Goal: Information Seeking & Learning: Learn about a topic

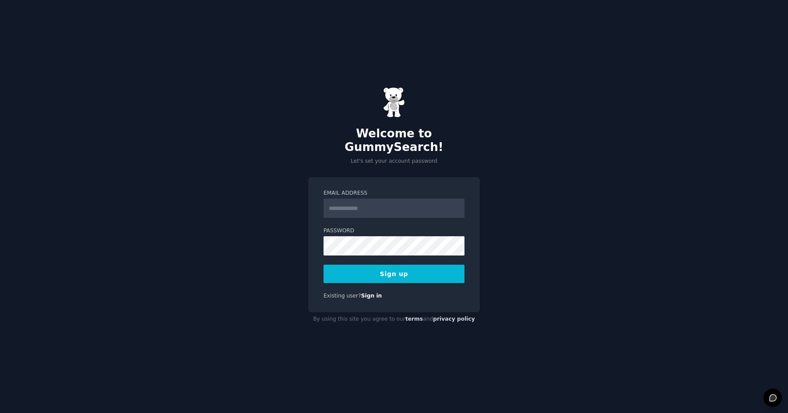
click at [383, 206] on input "Email Address" at bounding box center [394, 208] width 141 height 19
type input "**********"
click at [435, 272] on button "Sign up" at bounding box center [394, 274] width 141 height 18
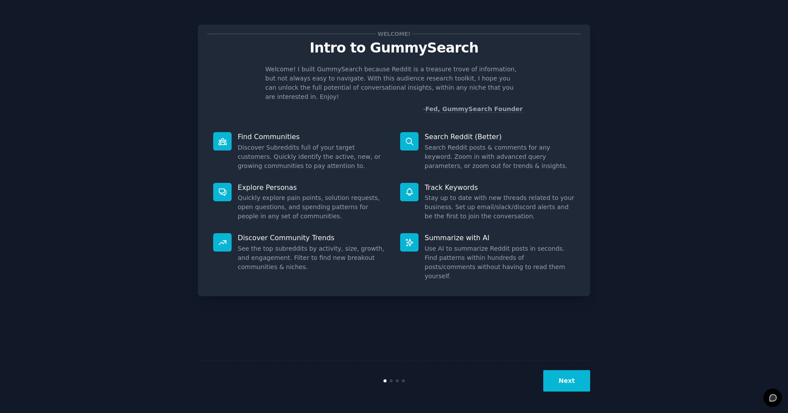
click at [298, 233] on p "Discover Community Trends" at bounding box center [313, 237] width 150 height 9
click at [468, 233] on div "Summarize with AI Use AI to summarize Reddit posts in seconds. Find patterns wi…" at bounding box center [487, 257] width 187 height 60
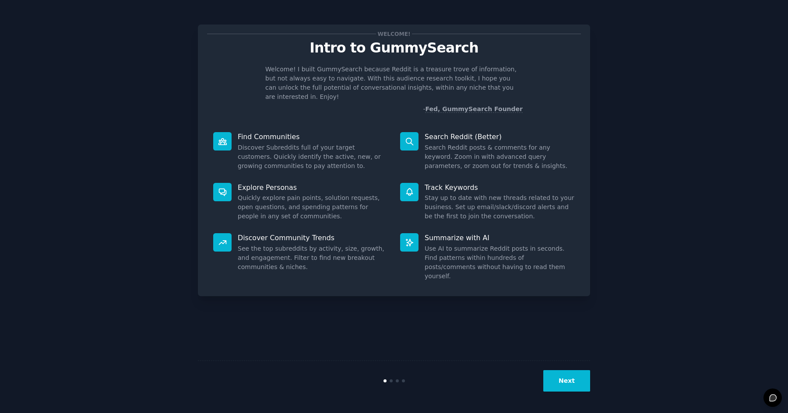
click at [468, 233] on div "Summarize with AI Use AI to summarize Reddit posts in seconds. Find patterns wi…" at bounding box center [487, 257] width 187 height 60
click at [458, 183] on p "Track Keywords" at bounding box center [500, 187] width 150 height 9
click at [581, 389] on button "Next" at bounding box center [567, 381] width 47 height 21
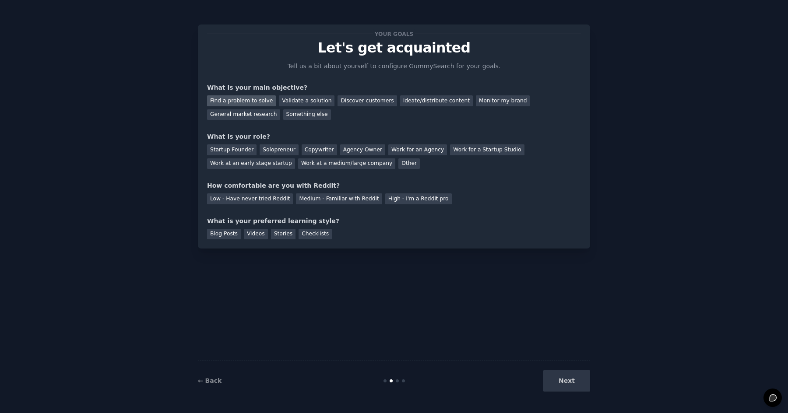
click at [248, 101] on div "Find a problem to solve" at bounding box center [241, 100] width 69 height 11
click at [295, 105] on div "Validate a solution" at bounding box center [307, 100] width 56 height 11
click at [254, 117] on div "General market research" at bounding box center [243, 115] width 73 height 11
click at [238, 151] on div "Startup Founder" at bounding box center [231, 150] width 49 height 11
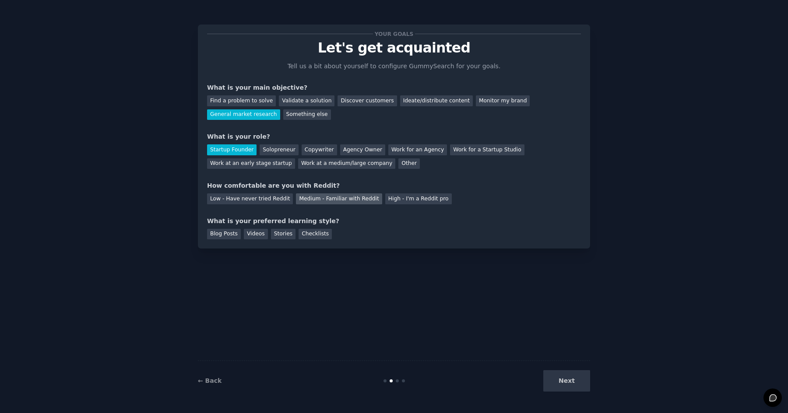
click at [326, 200] on div "Medium - Familiar with Reddit" at bounding box center [339, 199] width 86 height 11
click at [230, 232] on div "Blog Posts" at bounding box center [224, 234] width 34 height 11
click at [251, 234] on div "Videos" at bounding box center [256, 234] width 24 height 11
click at [574, 387] on button "Next" at bounding box center [567, 381] width 47 height 21
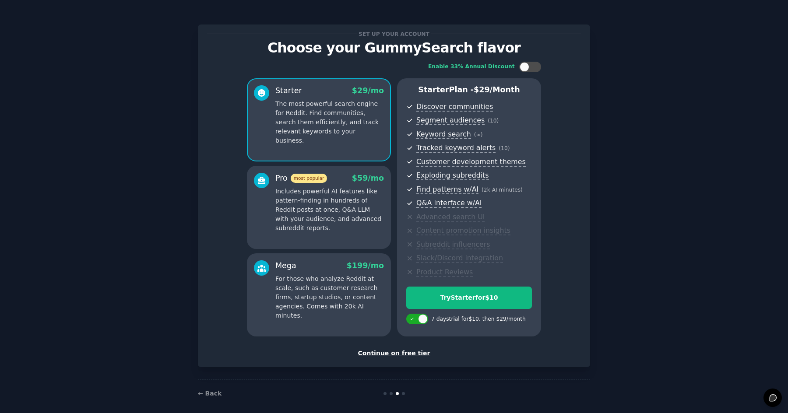
click at [415, 353] on div "Continue on free tier" at bounding box center [394, 353] width 374 height 9
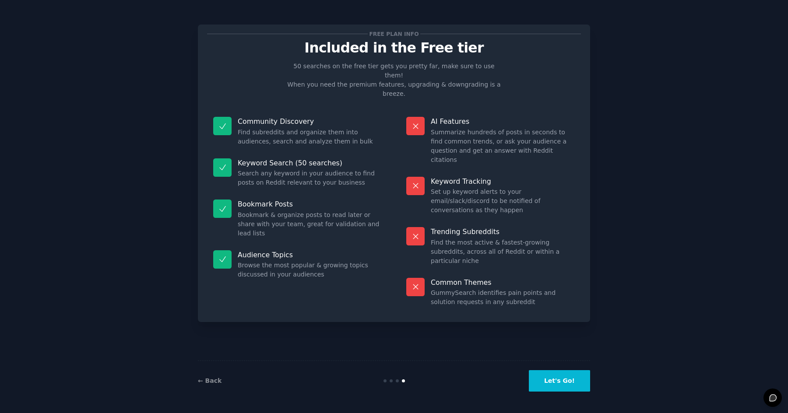
click at [575, 381] on button "Let's Go!" at bounding box center [559, 381] width 61 height 21
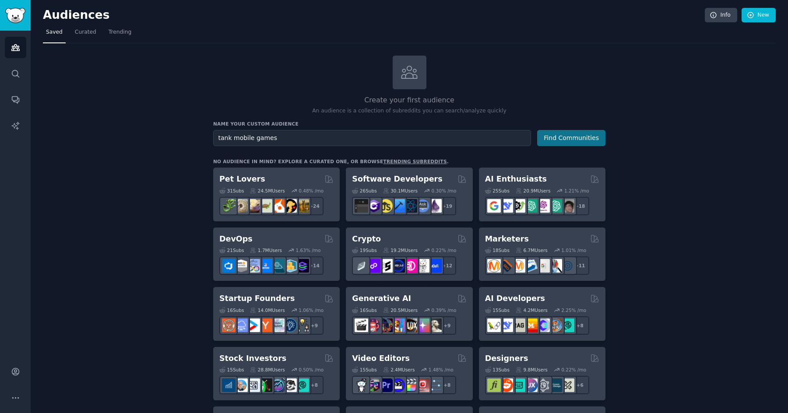
type input "tank mobile games"
click at [576, 138] on button "Find Communities" at bounding box center [571, 138] width 68 height 16
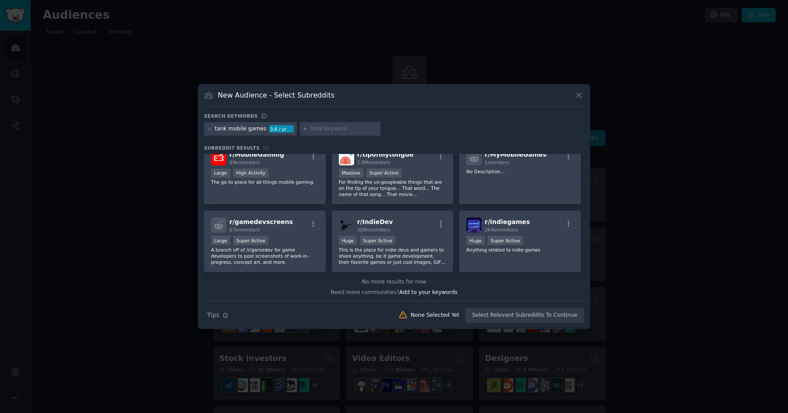
scroll to position [216, 0]
click at [289, 227] on div "r/ gamedevscreens 67k members" at bounding box center [265, 223] width 108 height 15
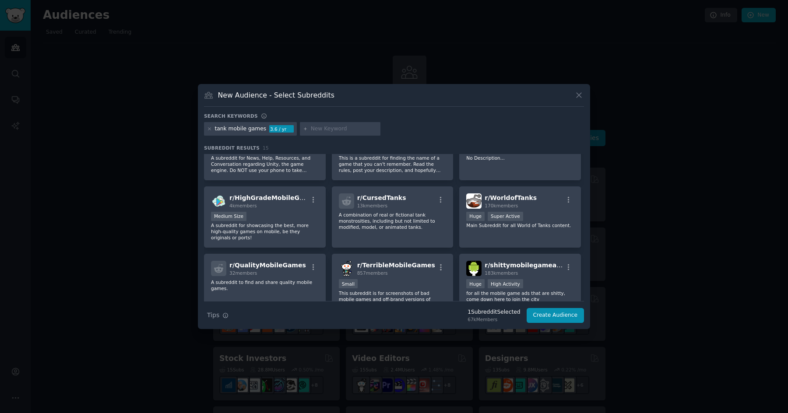
scroll to position [0, 0]
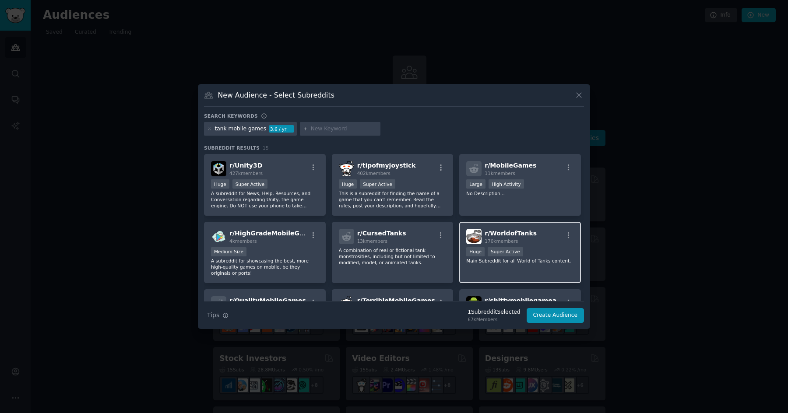
click at [522, 234] on span "r/ WorldofTanks" at bounding box center [511, 233] width 52 height 7
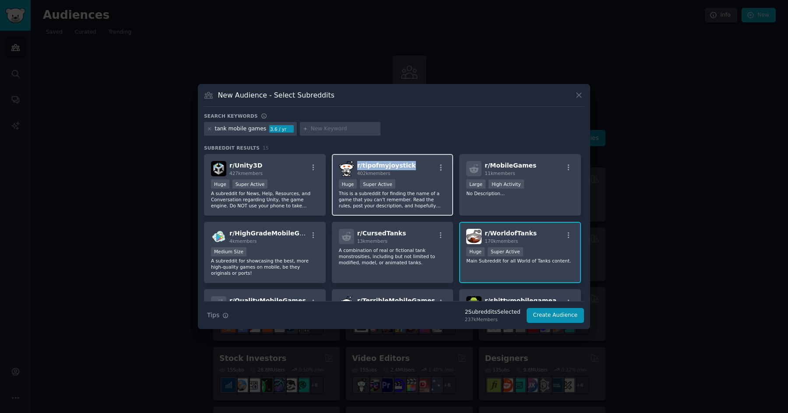
drag, startPoint x: 355, startPoint y: 167, endPoint x: 409, endPoint y: 166, distance: 53.5
click at [409, 166] on div "r/ tipofmyjoystick 402k members" at bounding box center [393, 168] width 108 height 15
copy span "r/ tipofmyjoystick"
click at [210, 130] on icon at bounding box center [210, 129] width 2 height 2
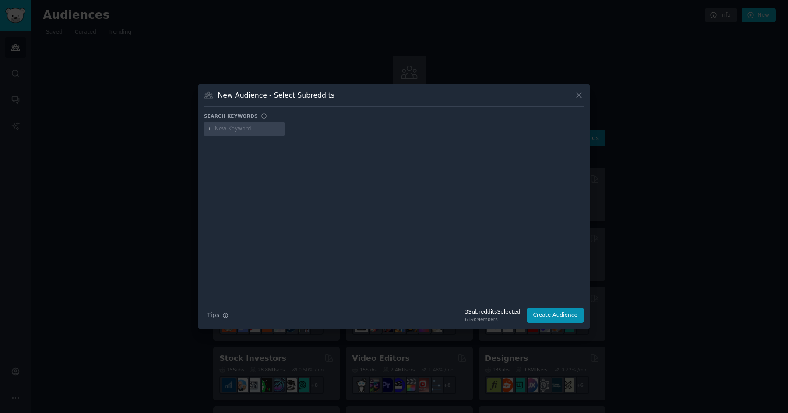
click at [236, 126] on input "text" at bounding box center [248, 129] width 67 height 8
type input "goodnotes"
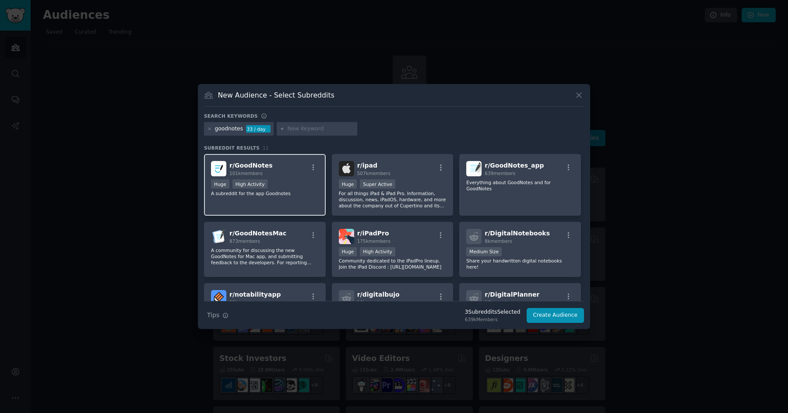
click at [276, 176] on div "r/ GoodNotes 101k members" at bounding box center [265, 168] width 108 height 15
click at [564, 317] on button "Create Audience" at bounding box center [556, 315] width 58 height 15
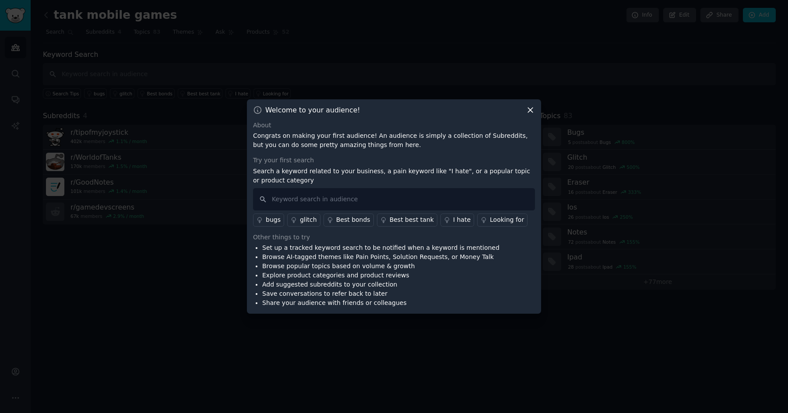
click at [424, 138] on p "Congrats on making your first audience! An audience is simply a collection of S…" at bounding box center [394, 140] width 282 height 18
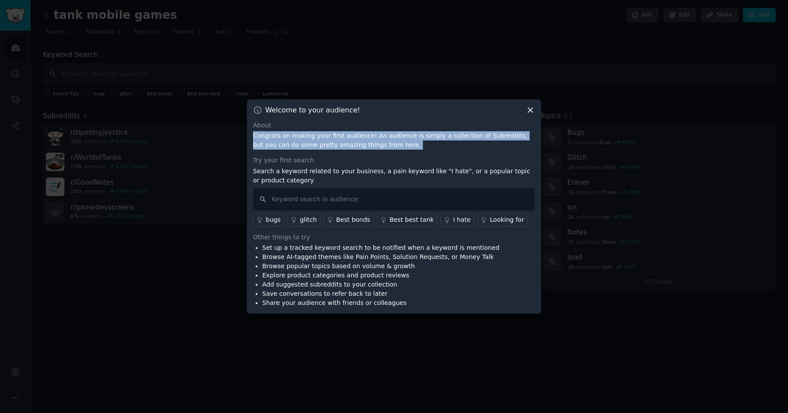
click at [379, 170] on p "Search a keyword related to your business, a pain keyword like "I hate", or a p…" at bounding box center [394, 176] width 282 height 18
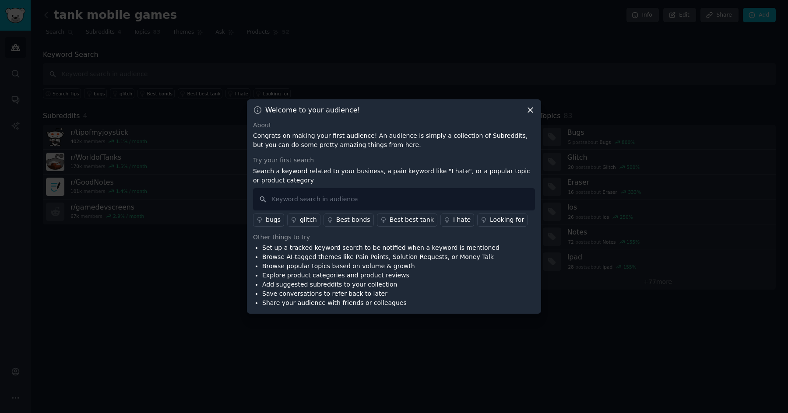
click at [379, 170] on p "Search a keyword related to your business, a pain keyword like "I hate", or a p…" at bounding box center [394, 176] width 282 height 18
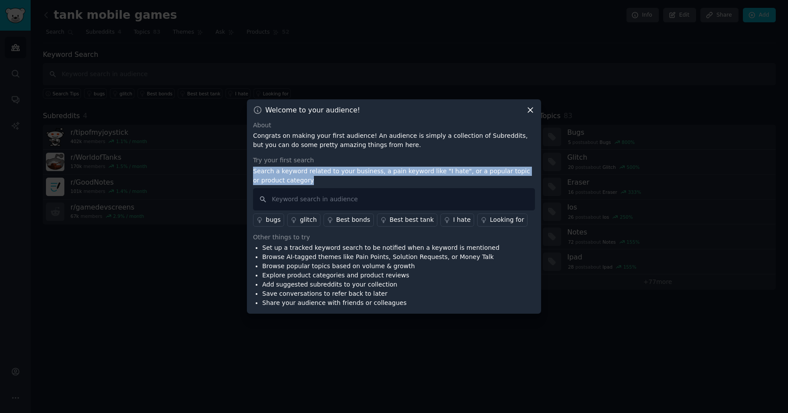
click at [392, 170] on p "Search a keyword related to your business, a pain keyword like "I hate", or a p…" at bounding box center [394, 176] width 282 height 18
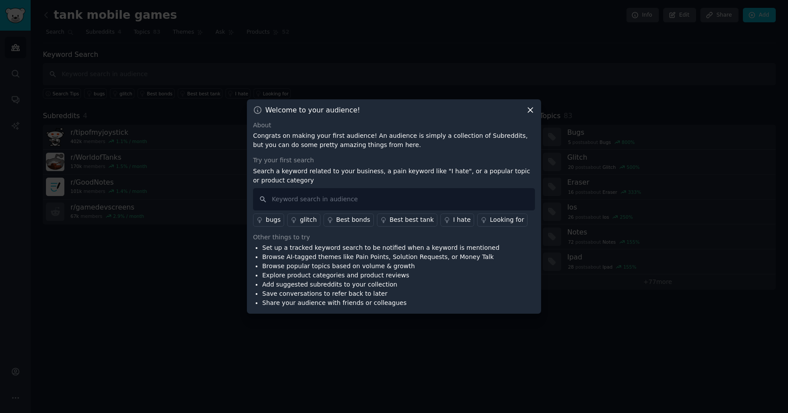
click at [392, 170] on p "Search a keyword related to your business, a pain keyword like "I hate", or a p…" at bounding box center [394, 176] width 282 height 18
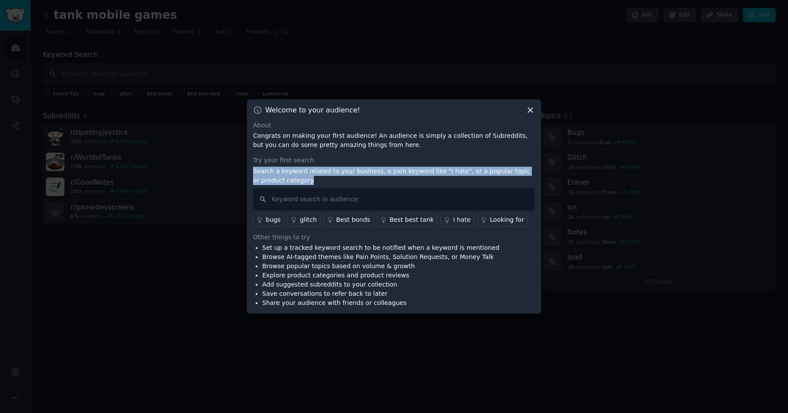
click at [418, 174] on p "Search a keyword related to your business, a pain keyword like "I hate", or a p…" at bounding box center [394, 176] width 282 height 18
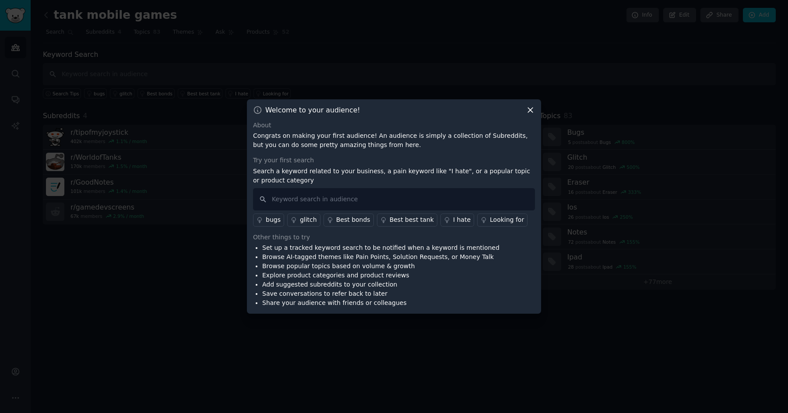
click at [418, 174] on p "Search a keyword related to your business, a pain keyword like "I hate", or a p…" at bounding box center [394, 176] width 282 height 18
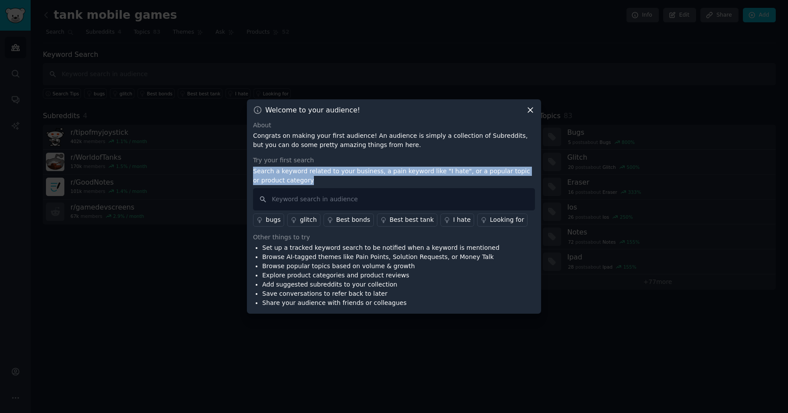
click at [423, 172] on p "Search a keyword related to your business, a pain keyword like "I hate", or a p…" at bounding box center [394, 176] width 282 height 18
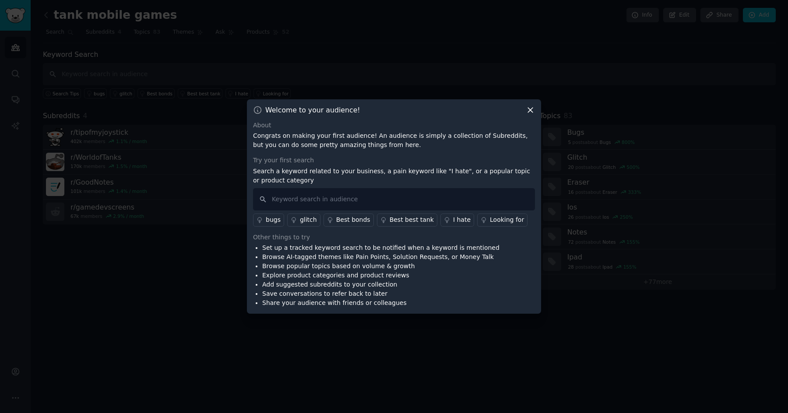
click at [423, 172] on p "Search a keyword related to your business, a pain keyword like "I hate", or a p…" at bounding box center [394, 176] width 282 height 18
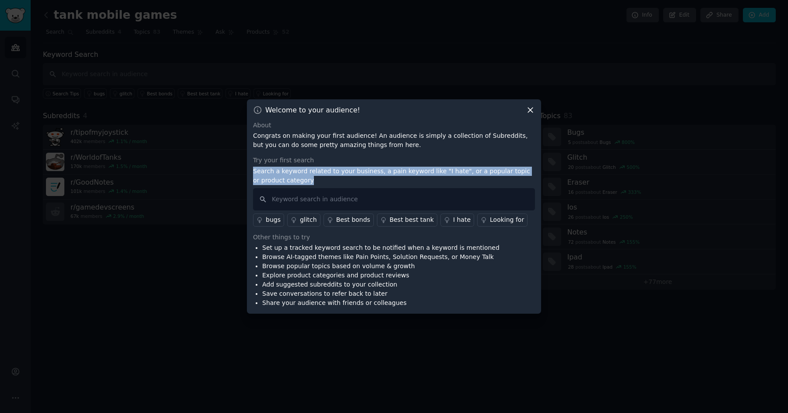
click at [529, 109] on icon at bounding box center [530, 110] width 5 height 5
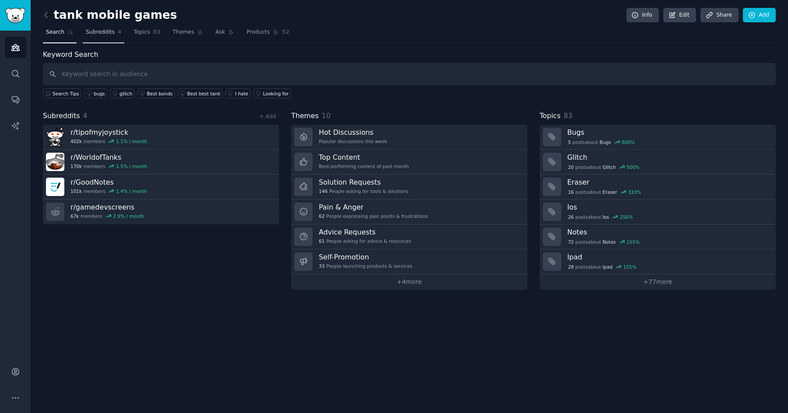
click at [95, 31] on span "Subreddits" at bounding box center [100, 32] width 29 height 8
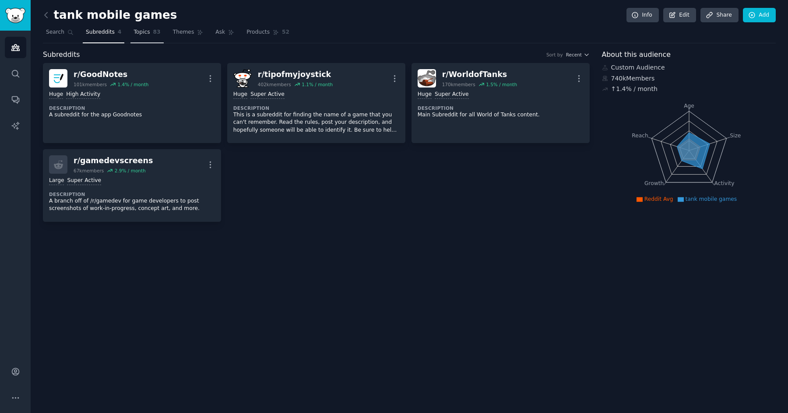
click at [150, 37] on link "Topics 83" at bounding box center [147, 34] width 33 height 18
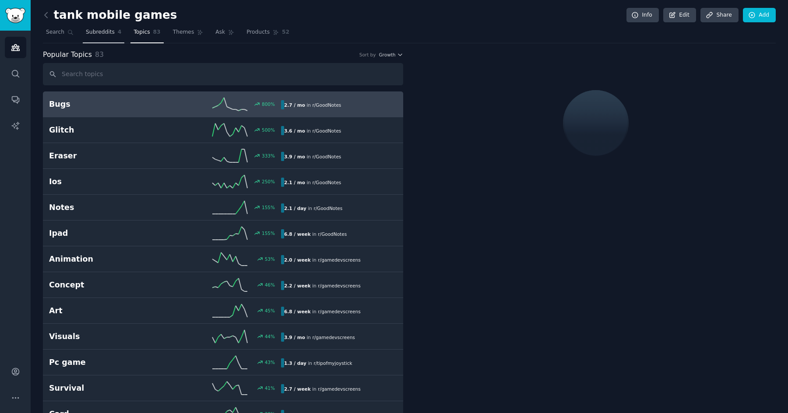
click at [104, 29] on span "Subreddits" at bounding box center [100, 32] width 29 height 8
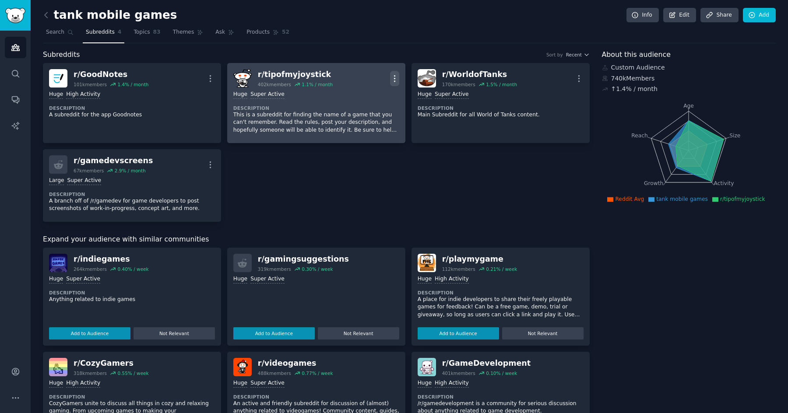
click at [394, 79] on icon "button" at bounding box center [394, 78] width 9 height 9
click at [357, 115] on p "Delete" at bounding box center [360, 112] width 20 height 9
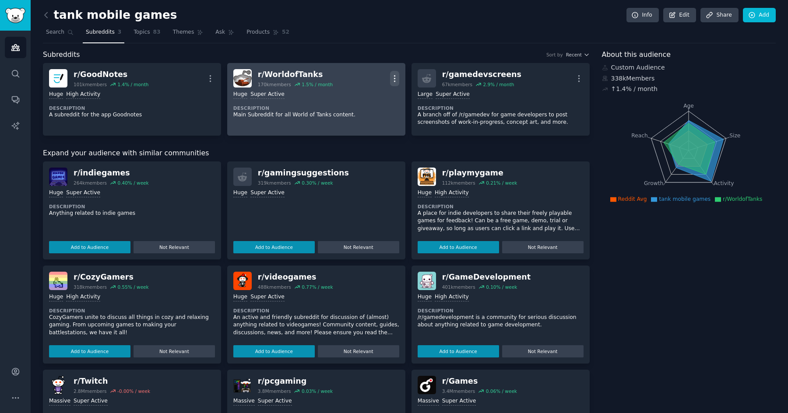
click at [392, 78] on icon "button" at bounding box center [394, 78] width 9 height 9
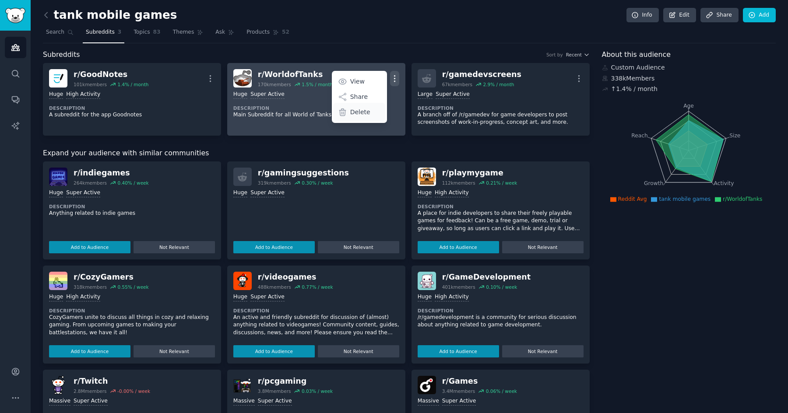
click at [371, 113] on div "Delete" at bounding box center [359, 112] width 52 height 18
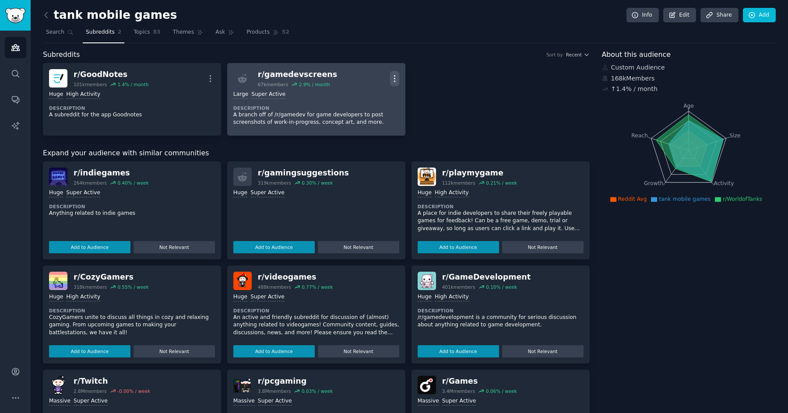
click at [396, 74] on icon "button" at bounding box center [394, 78] width 9 height 9
click at [371, 113] on div "Delete" at bounding box center [359, 112] width 52 height 18
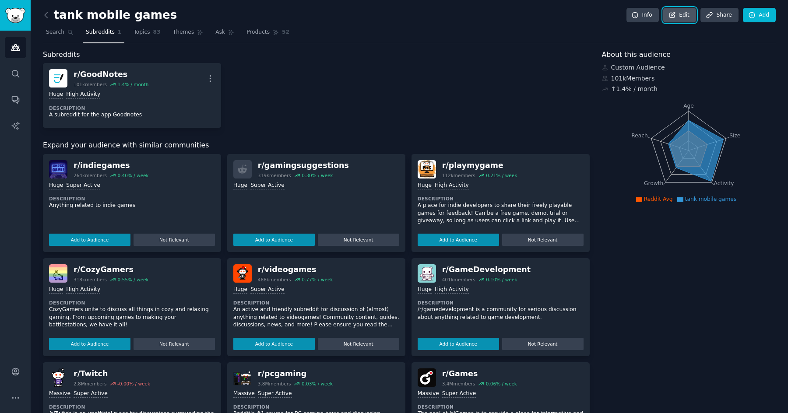
click at [669, 14] on icon at bounding box center [673, 15] width 8 height 8
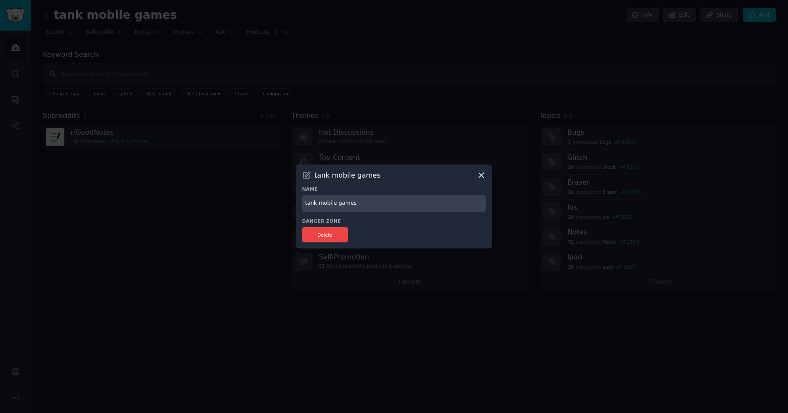
click at [321, 208] on input "tank mobile games" at bounding box center [394, 203] width 184 height 17
type input "Goodnotes"
click at [329, 240] on button "Delete" at bounding box center [325, 234] width 46 height 15
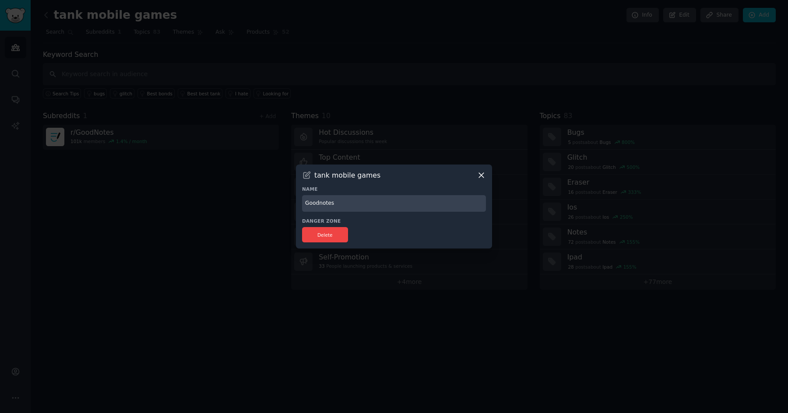
click at [315, 175] on h3 "tank mobile games" at bounding box center [348, 175] width 66 height 9
click at [338, 208] on input "Goodnotes" at bounding box center [394, 203] width 184 height 17
click at [482, 176] on icon at bounding box center [481, 175] width 5 height 5
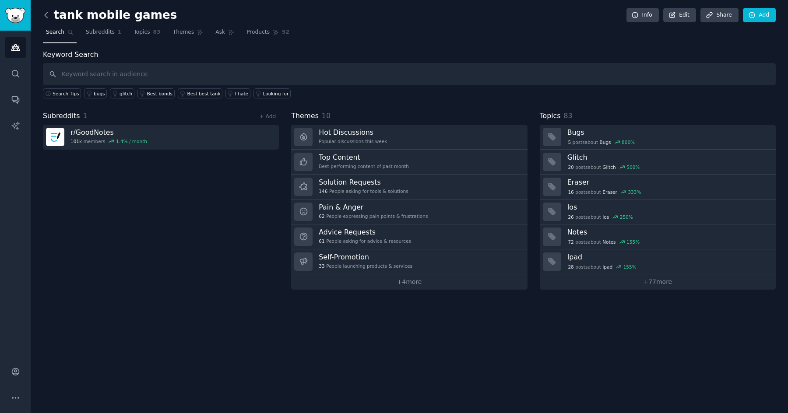
click at [47, 15] on icon at bounding box center [46, 15] width 9 height 9
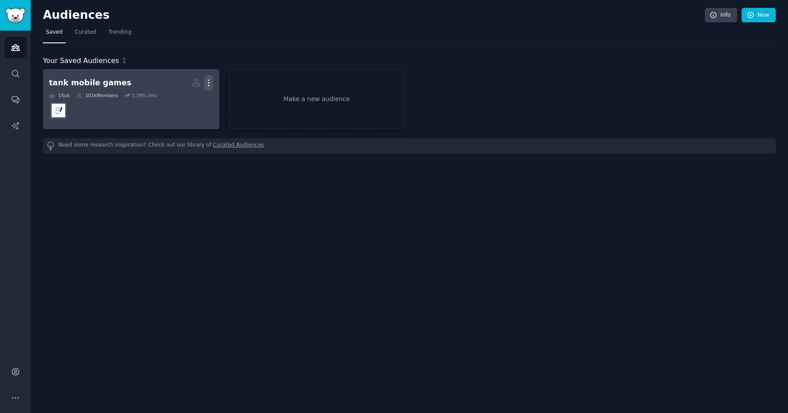
click at [208, 84] on icon "button" at bounding box center [208, 82] width 9 height 9
click at [194, 102] on p "Delete" at bounding box center [185, 101] width 20 height 9
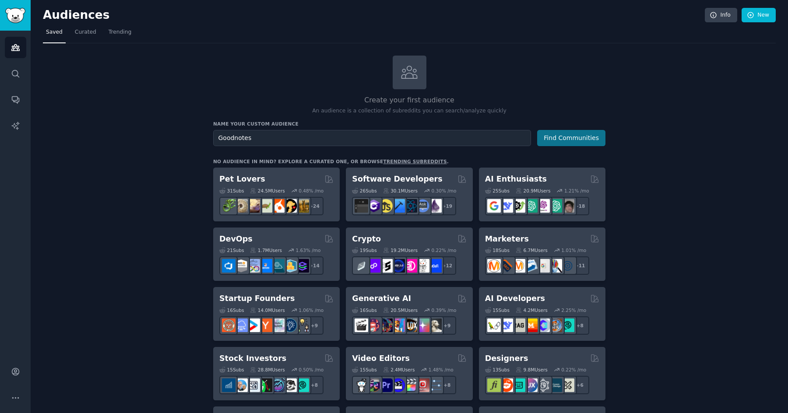
type input "Goodnotes"
click at [591, 141] on button "Find Communities" at bounding box center [571, 138] width 68 height 16
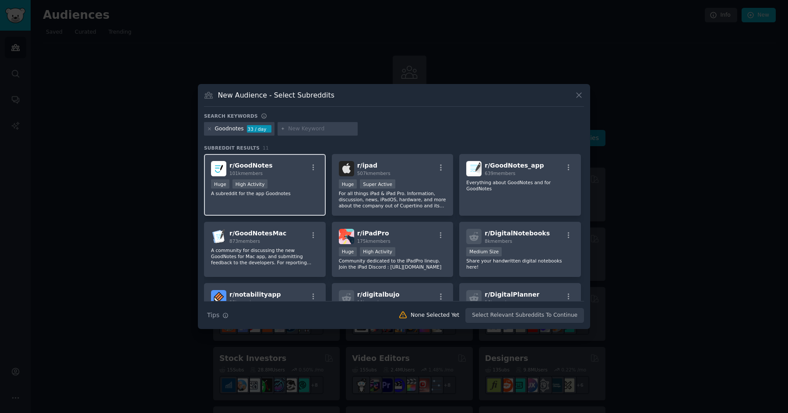
click at [286, 180] on div "Huge High Activity" at bounding box center [265, 185] width 108 height 11
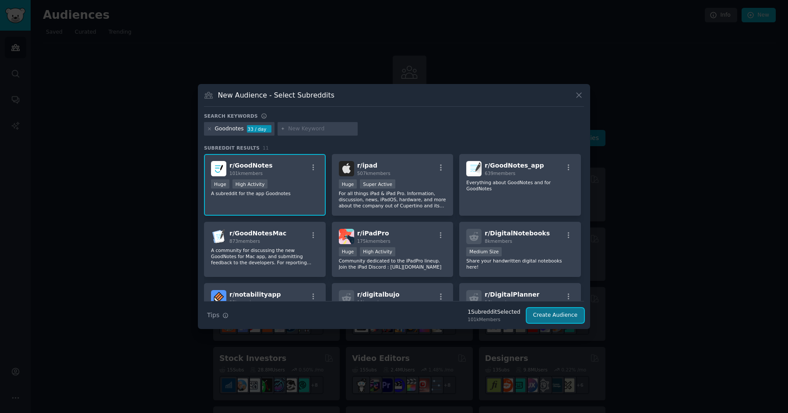
click at [559, 316] on button "Create Audience" at bounding box center [556, 315] width 58 height 15
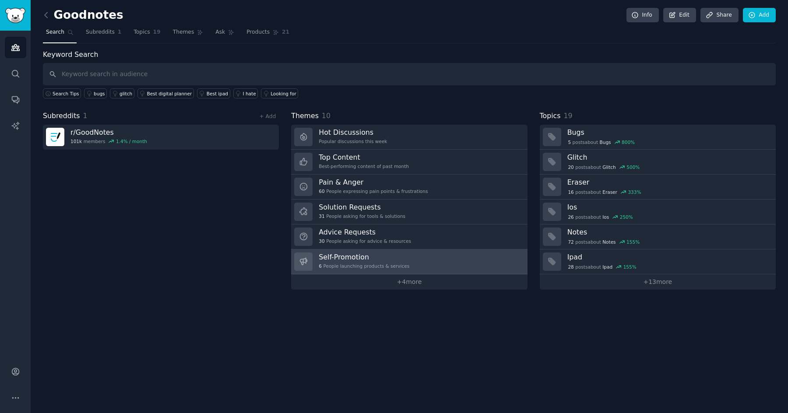
click at [400, 262] on div "Self-Promotion 6 People launching products & services" at bounding box center [364, 262] width 91 height 18
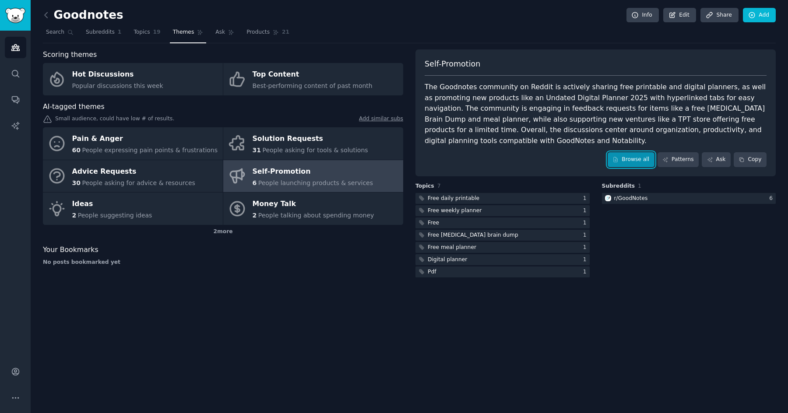
click at [634, 159] on link "Browse all" at bounding box center [631, 159] width 47 height 15
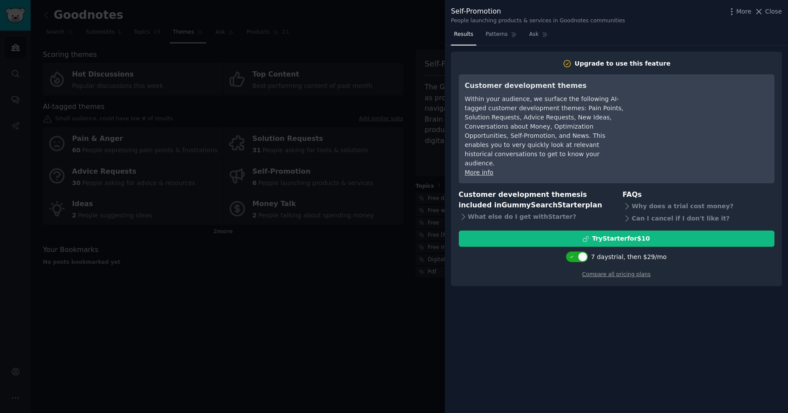
click at [346, 358] on div at bounding box center [394, 206] width 788 height 413
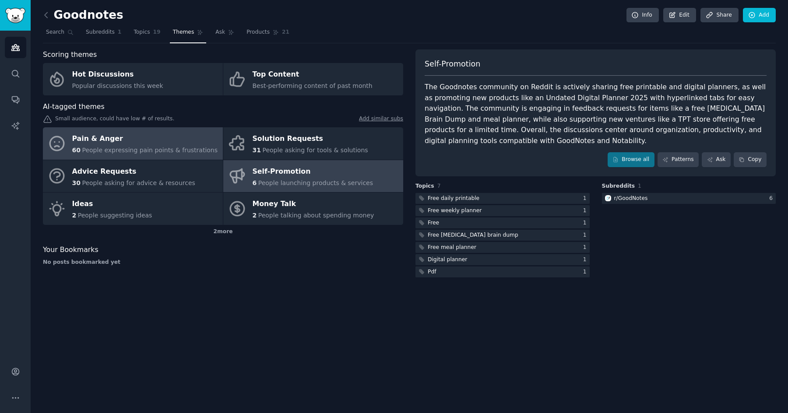
click at [171, 143] on div "Pain & Anger" at bounding box center [145, 139] width 146 height 14
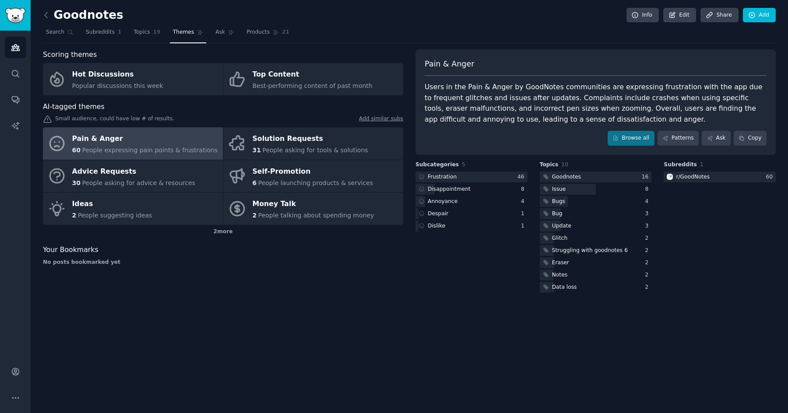
click at [518, 100] on div "Users in the Pain & Anger by GoodNotes communities are expressing frustration w…" at bounding box center [596, 103] width 342 height 43
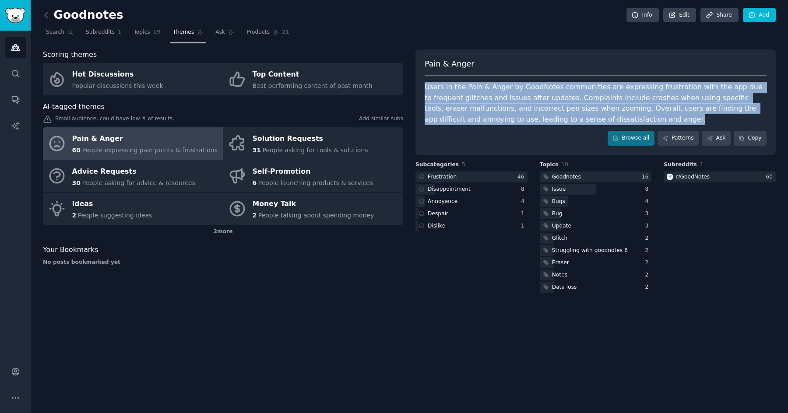
click at [518, 100] on div "Users in the Pain & Anger by GoodNotes communities are expressing frustration w…" at bounding box center [596, 103] width 342 height 43
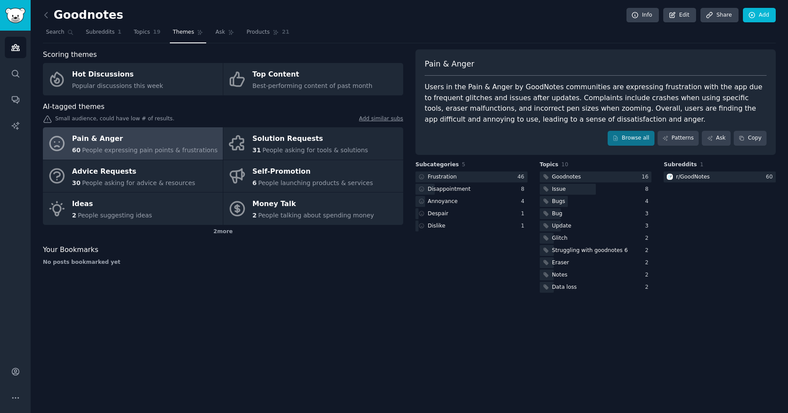
click at [518, 100] on div "Users in the Pain & Anger by GoodNotes communities are expressing frustration w…" at bounding box center [596, 103] width 342 height 43
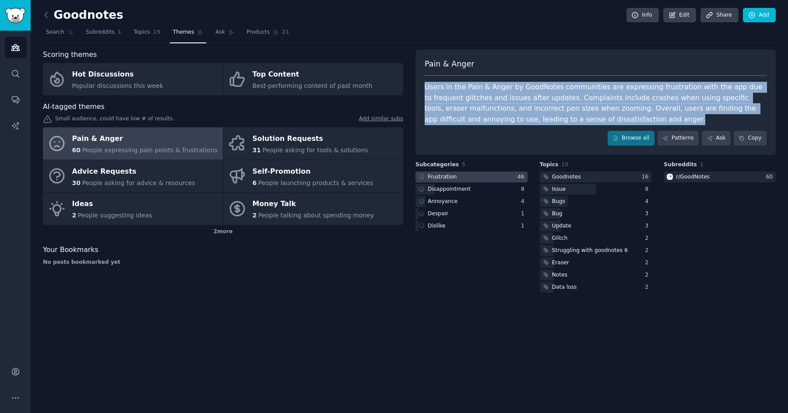
click at [474, 178] on div at bounding box center [472, 177] width 112 height 11
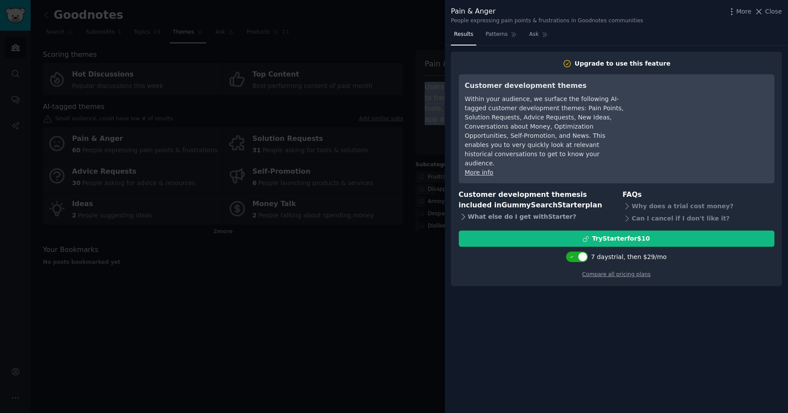
click at [461, 212] on icon at bounding box center [463, 216] width 9 height 9
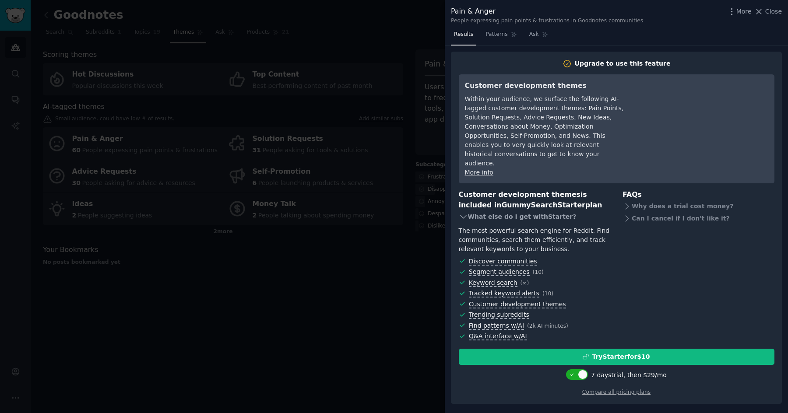
click at [461, 212] on icon at bounding box center [463, 216] width 9 height 9
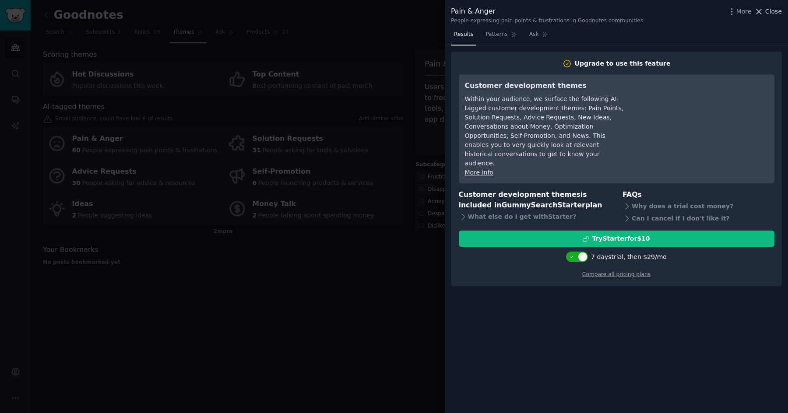
click at [770, 14] on span "Close" at bounding box center [774, 11] width 17 height 9
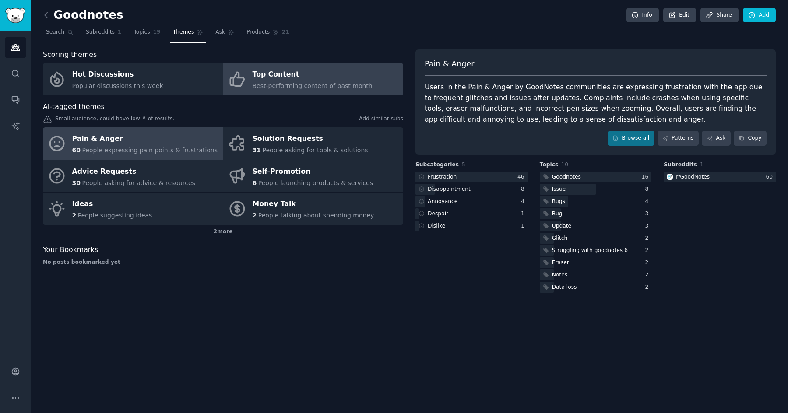
click at [329, 79] on div "Top Content" at bounding box center [313, 75] width 120 height 14
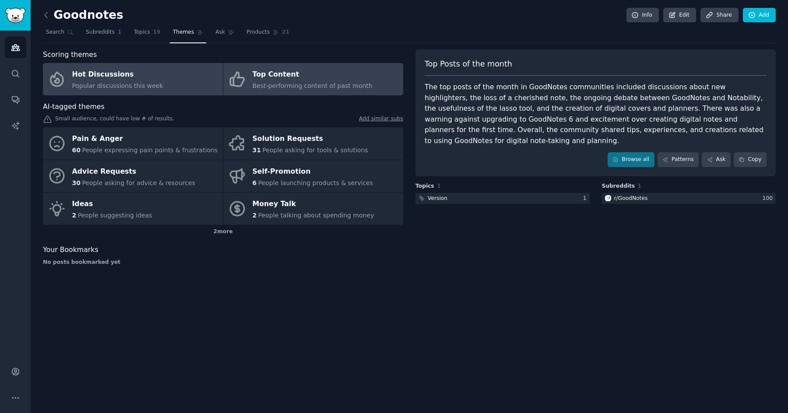
click at [134, 84] on span "Popular discussions this week" at bounding box center [117, 85] width 91 height 7
